Goal: Information Seeking & Learning: Learn about a topic

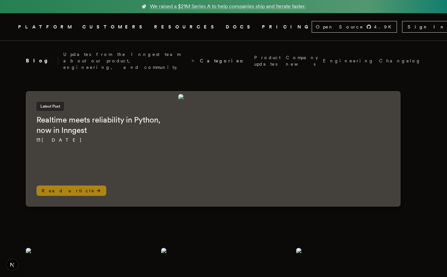
click at [158, 115] on h2 "Realtime meets reliability in Python, now in Inngest" at bounding box center [100, 125] width 129 height 21
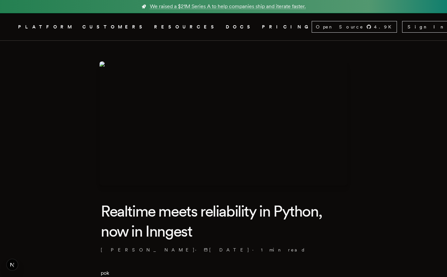
click at [186, 107] on img at bounding box center [223, 123] width 248 height 124
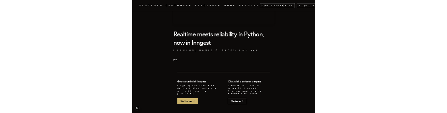
scroll to position [181, 0]
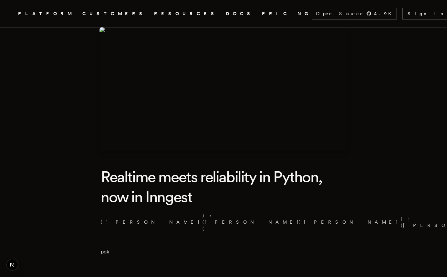
scroll to position [82, 0]
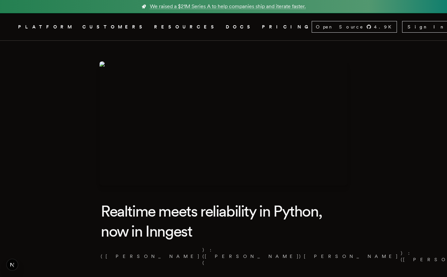
scroll to position [69, 0]
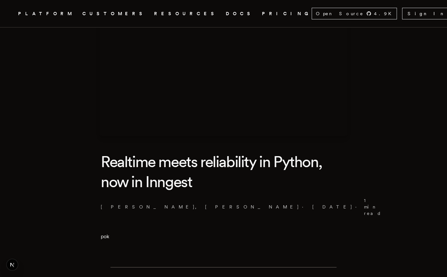
scroll to position [98, 0]
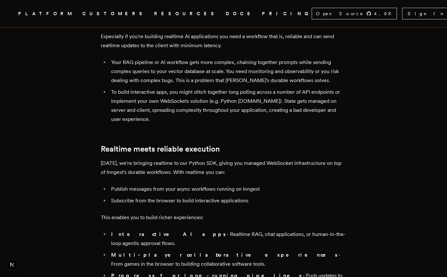
scroll to position [318, 0]
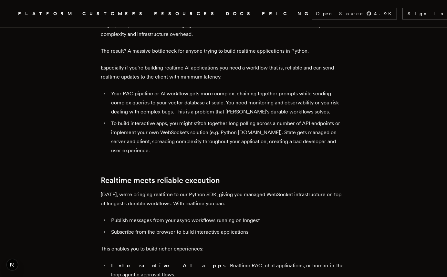
scroll to position [366, 0]
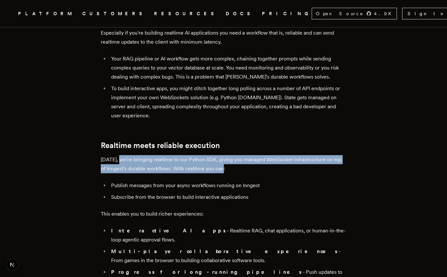
drag, startPoint x: 124, startPoint y: 116, endPoint x: 226, endPoint y: 124, distance: 102.8
click at [226, 155] on p "Today, we're bringing realtime to our Python SDK, giving you managed WebSocket …" at bounding box center [223, 164] width 245 height 18
click at [225, 155] on p "Today, we're bringing realtime to our Python SDK, giving you managed WebSocket …" at bounding box center [223, 164] width 245 height 18
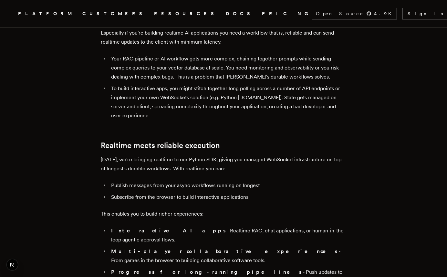
click at [226, 14] on link "DOCS" at bounding box center [240, 14] width 28 height 8
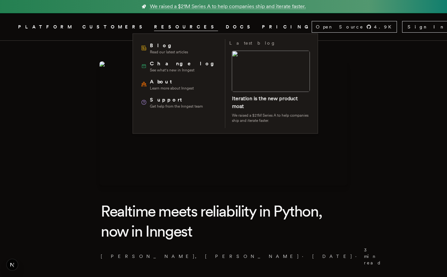
click at [154, 27] on span "RESOURCES" at bounding box center [186, 27] width 64 height 8
click at [153, 45] on span "Blog" at bounding box center [169, 46] width 38 height 8
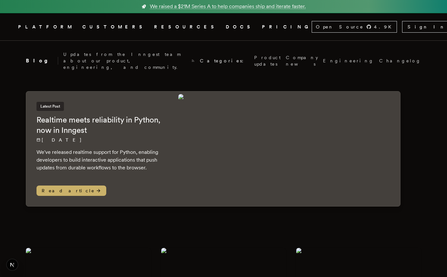
click at [354, 55] on div "Categories: Product updates Company news Engineering Changelog" at bounding box center [310, 60] width 221 height 13
click at [379, 57] on link "Changelog" at bounding box center [400, 60] width 42 height 6
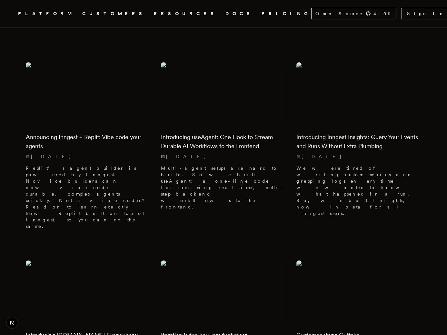
scroll to position [220, 0]
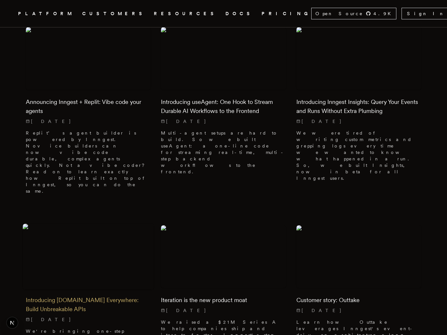
click at [88, 224] on img at bounding box center [88, 256] width 131 height 65
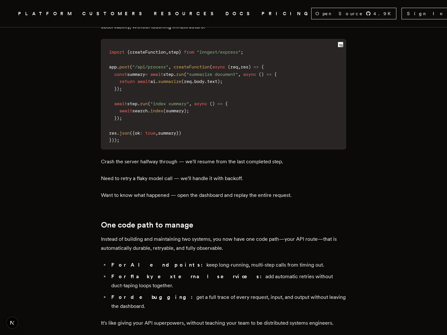
scroll to position [1086, 0]
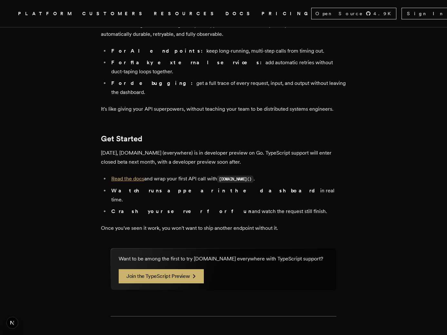
click at [132, 176] on link "Read the docs" at bounding box center [127, 179] width 33 height 6
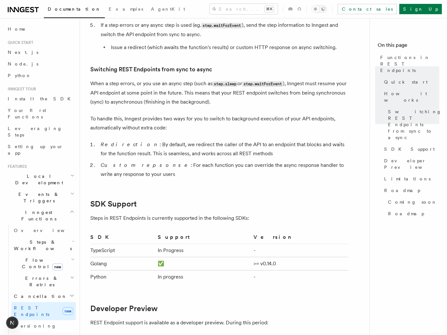
scroll to position [870, 0]
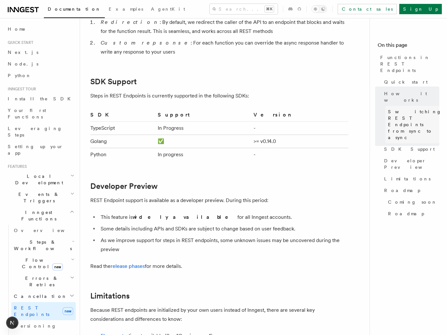
click at [427, 108] on span "Switching REST Endpoints from sync to async" at bounding box center [415, 124] width 54 height 32
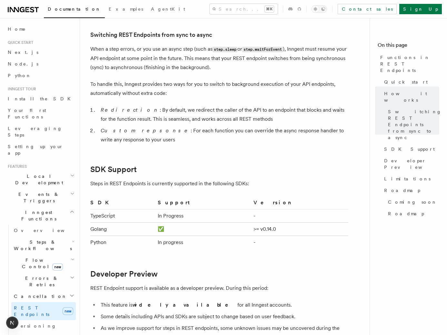
scroll to position [782, 0]
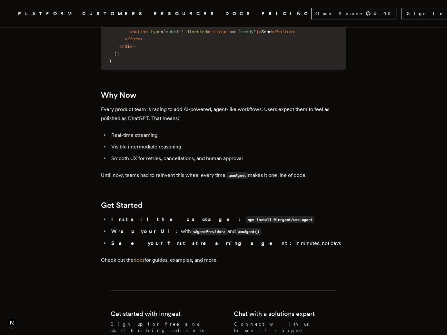
scroll to position [1121, 0]
click at [142, 256] on link "docs" at bounding box center [139, 259] width 11 height 6
